Goal: Information Seeking & Learning: Learn about a topic

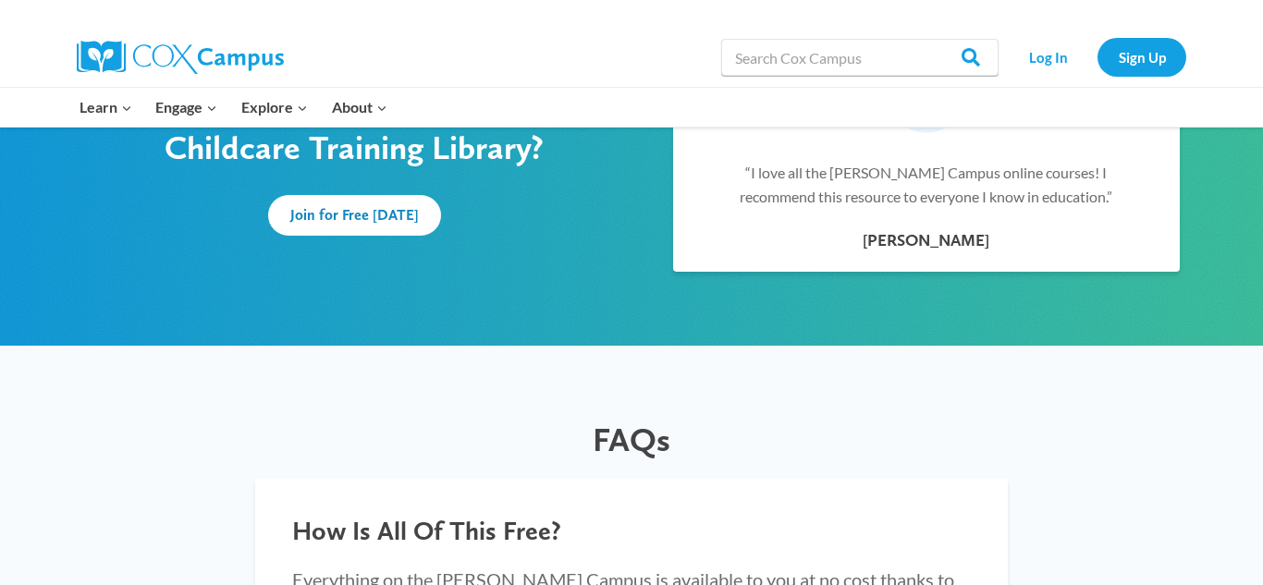
scroll to position [1256, 0]
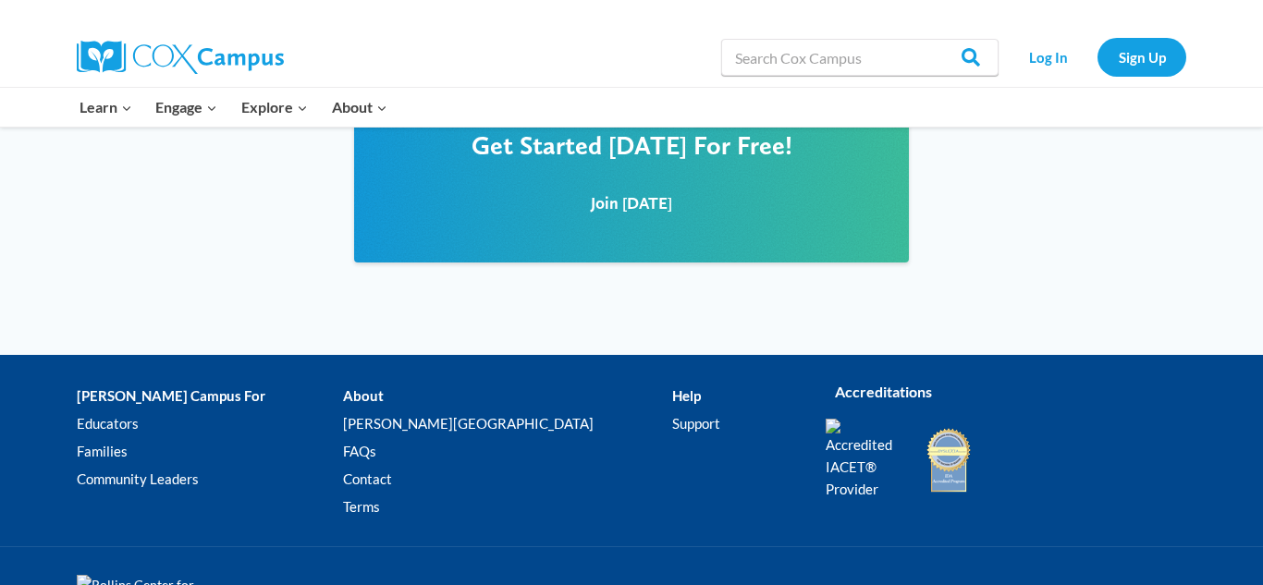
click at [93, 250] on div "Get Started Today For Free! Join Today" at bounding box center [631, 205] width 1263 height 299
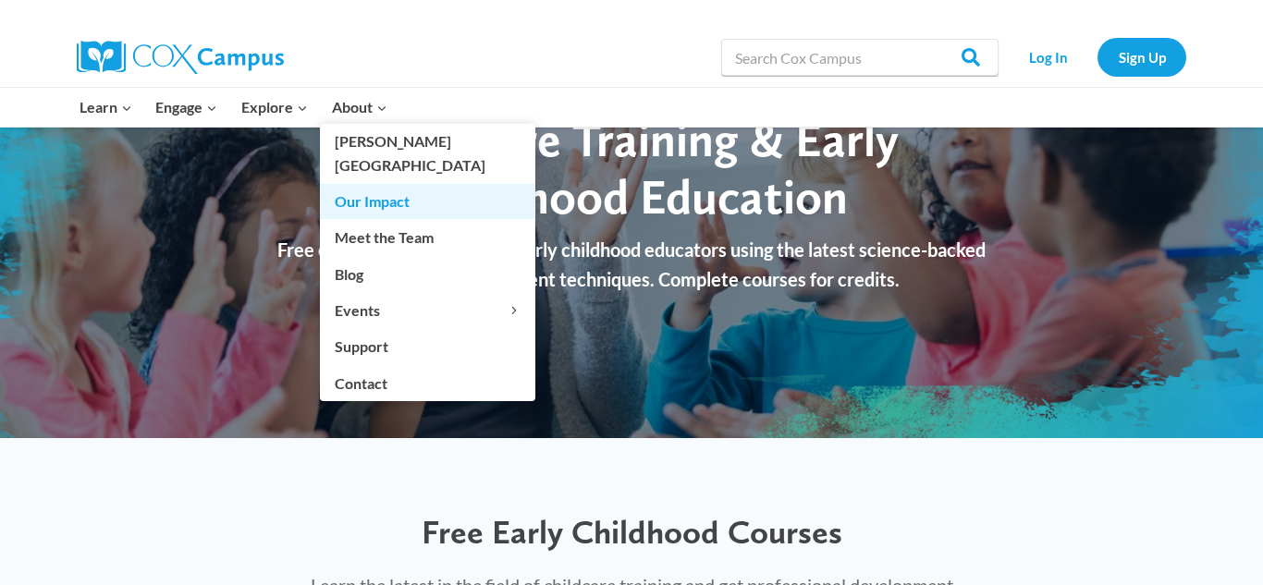
scroll to position [156, 0]
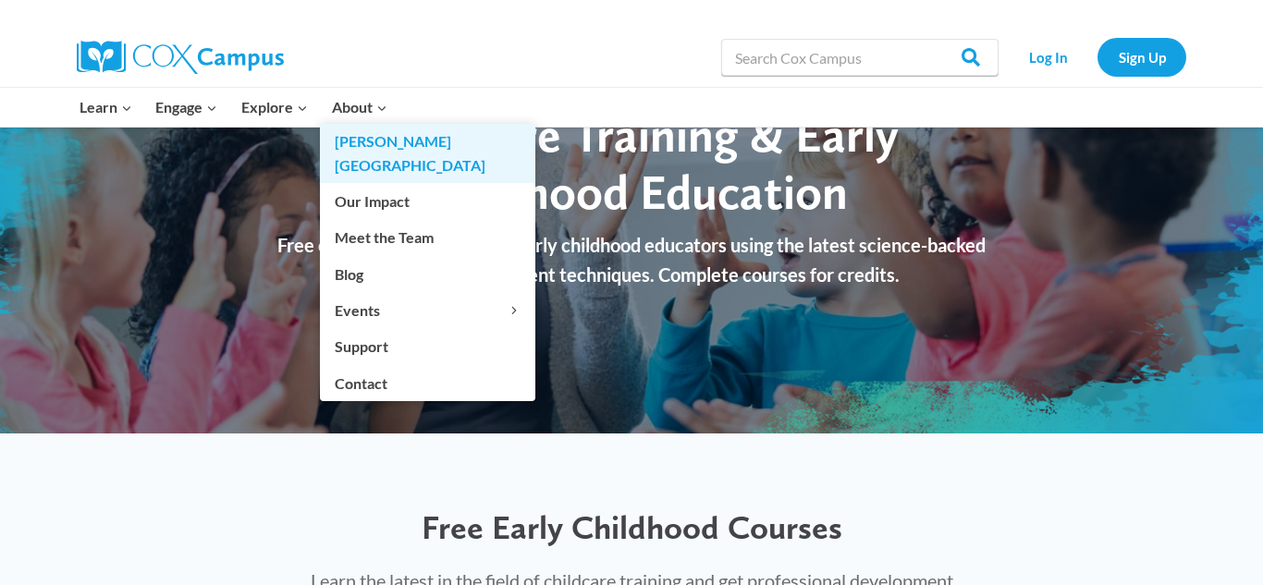
click at [366, 138] on link "[PERSON_NAME][GEOGRAPHIC_DATA]" at bounding box center [427, 153] width 215 height 59
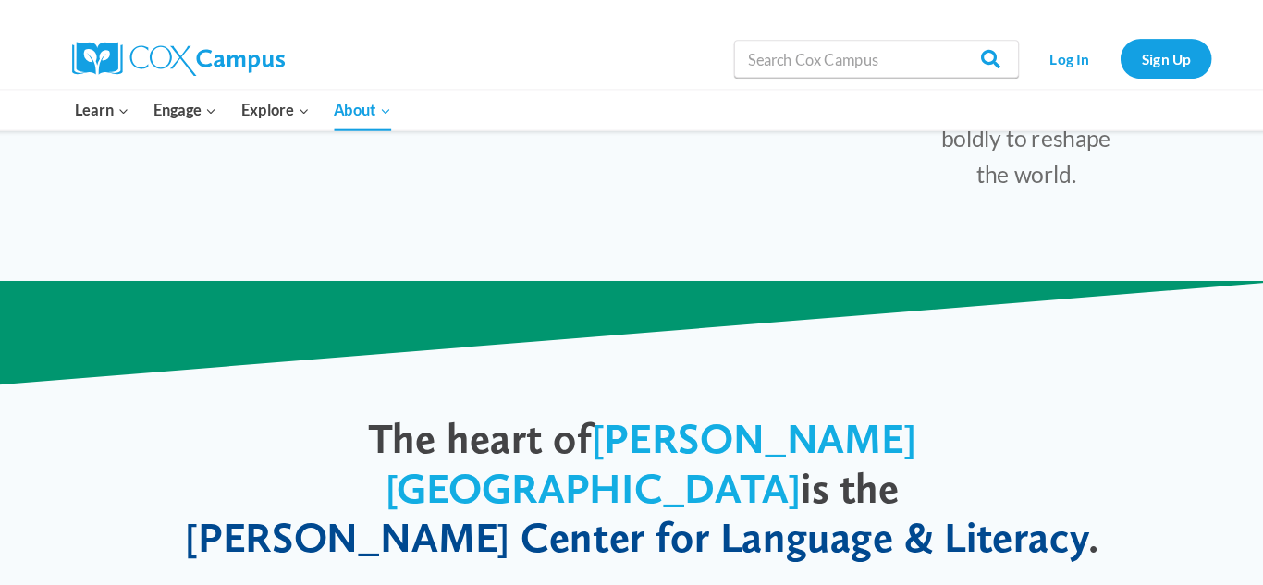
scroll to position [810, 0]
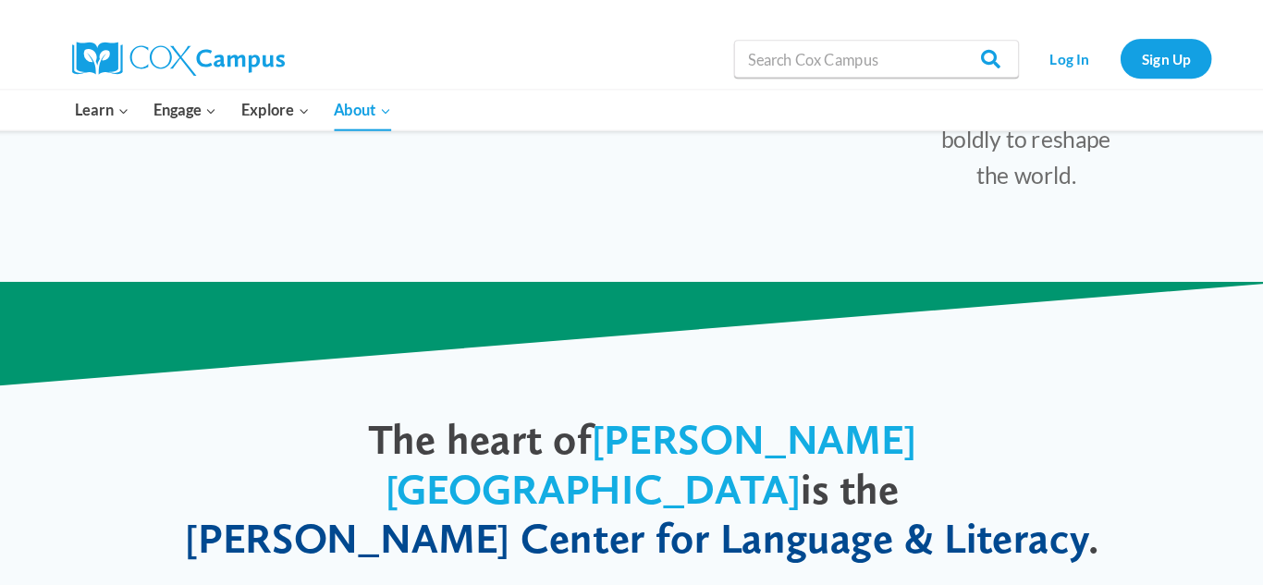
click at [387, 153] on div "Our Vision Literacy & Justice for All Our Mission We cultivate expertise with e…" at bounding box center [631, 45] width 1226 height 421
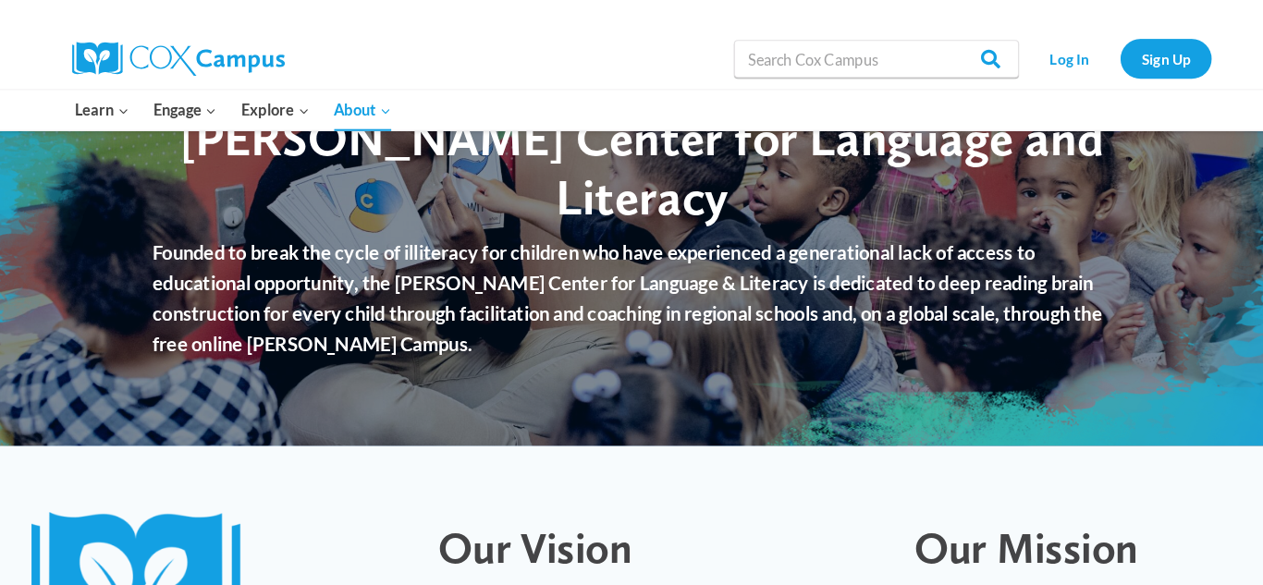
scroll to position [0, 0]
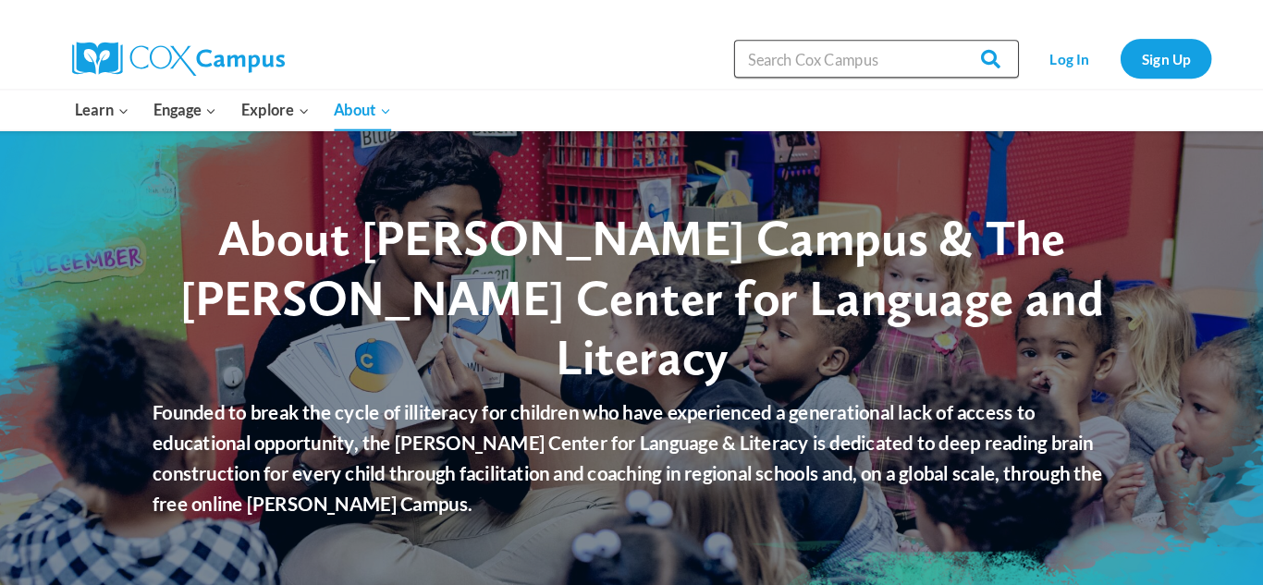
click at [757, 62] on input "Search in [URL][DOMAIN_NAME]" at bounding box center [859, 57] width 277 height 37
type input "cpr"
click at [972, 57] on input "Search" at bounding box center [962, 57] width 72 height 37
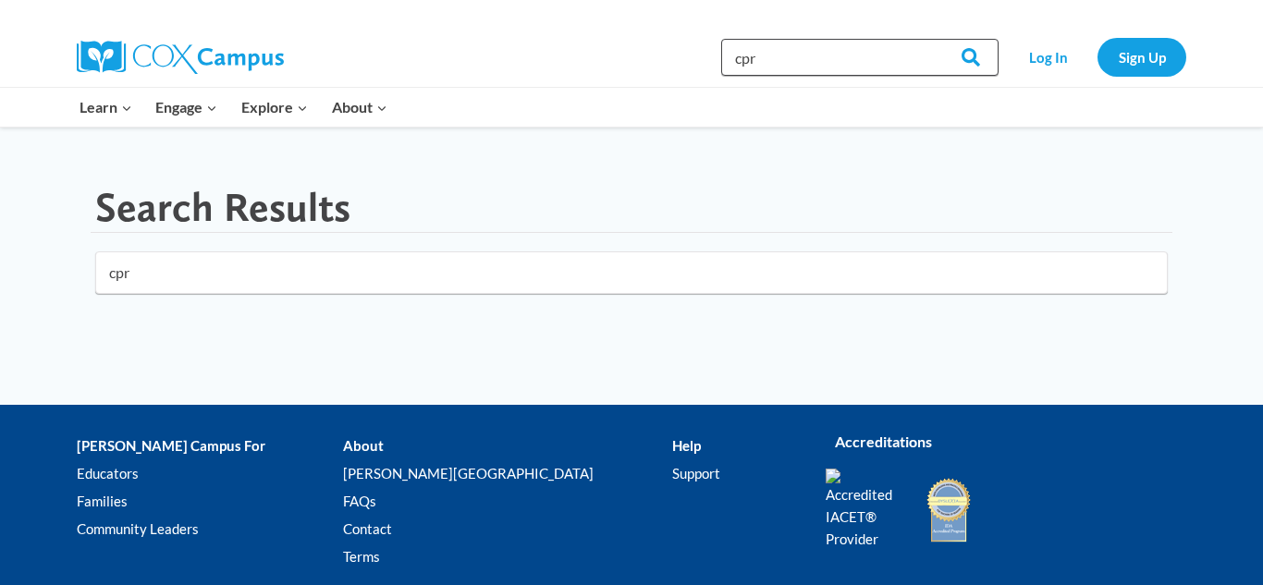
click at [764, 57] on input "cpr" at bounding box center [859, 57] width 277 height 37
type input "c"
